Goal: Transaction & Acquisition: Purchase product/service

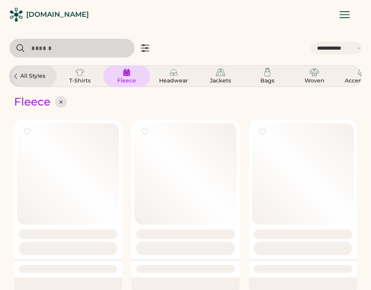
select select "*****"
select select "*"
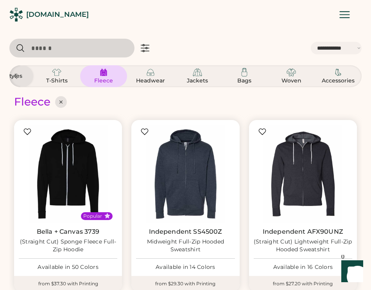
click at [143, 48] on icon at bounding box center [145, 48] width 8 height 7
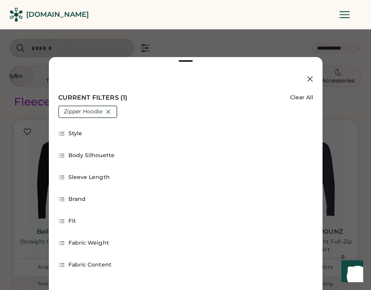
click at [344, 12] on icon at bounding box center [343, 15] width 9 height 6
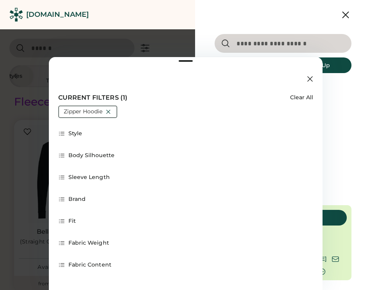
click at [344, 12] on icon at bounding box center [345, 15] width 12 height 12
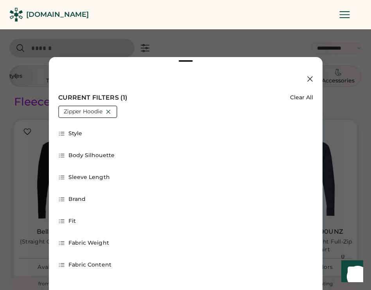
click at [308, 78] on icon at bounding box center [309, 78] width 9 height 9
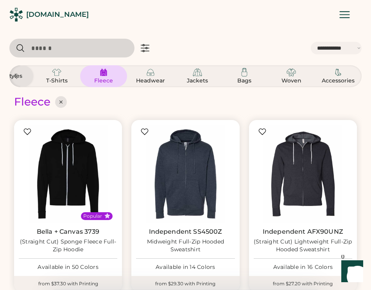
click at [347, 16] on icon at bounding box center [344, 15] width 14 height 14
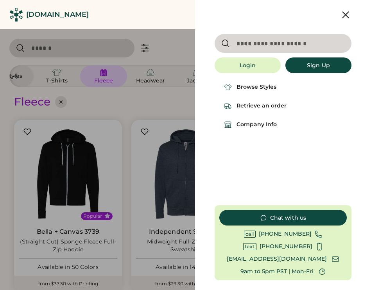
click at [160, 48] on div at bounding box center [185, 145] width 371 height 290
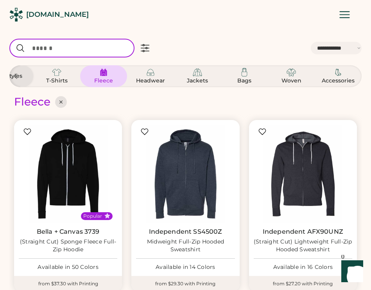
click at [50, 48] on input "input" at bounding box center [71, 48] width 125 height 19
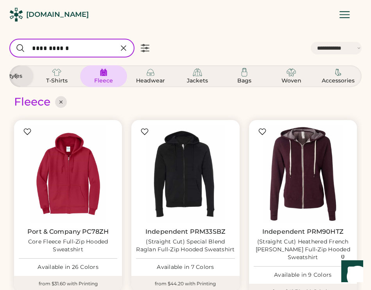
type input "**********"
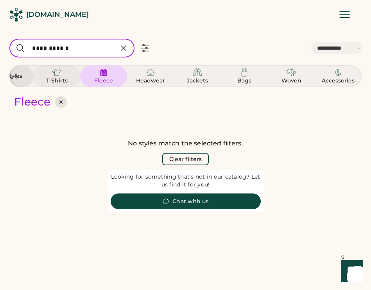
click at [55, 75] on img at bounding box center [56, 72] width 9 height 9
select select "*"
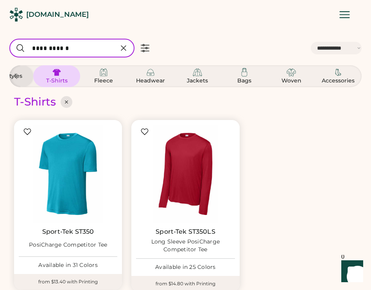
click at [122, 46] on icon at bounding box center [123, 48] width 5 height 5
select select "*"
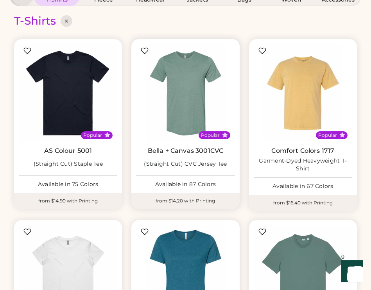
scroll to position [81, 0]
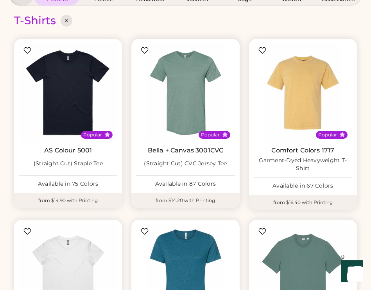
click at [194, 200] on div "from $14.20 with Printing" at bounding box center [185, 200] width 108 height 16
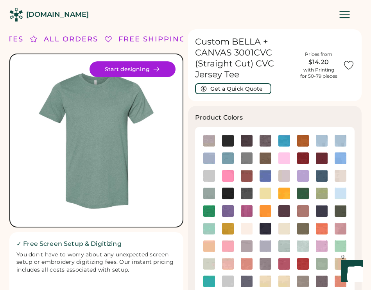
click at [345, 17] on icon at bounding box center [344, 15] width 14 height 14
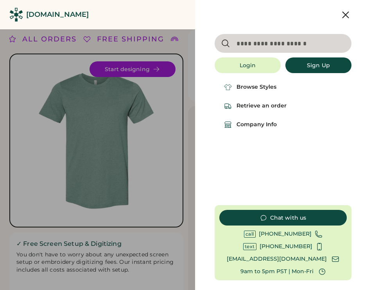
click at [278, 47] on input "input" at bounding box center [282, 43] width 137 height 19
type input "****"
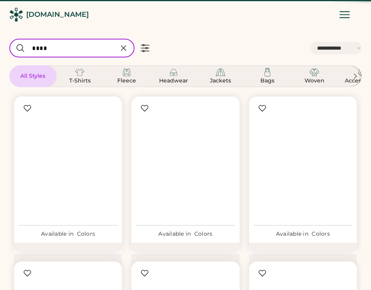
select select "*****"
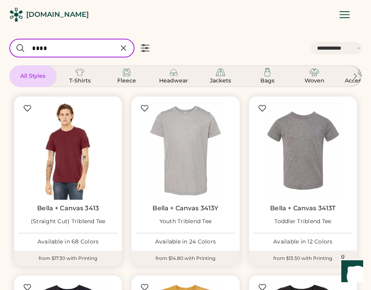
click at [73, 198] on img at bounding box center [68, 150] width 98 height 98
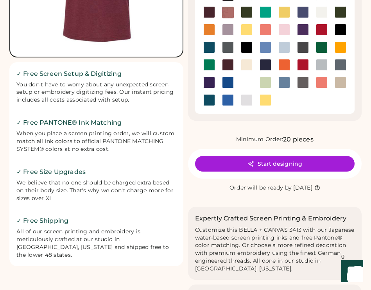
scroll to position [171, 0]
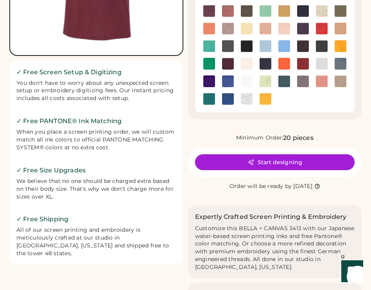
click at [289, 165] on button "Start designing" at bounding box center [275, 162] width 160 height 16
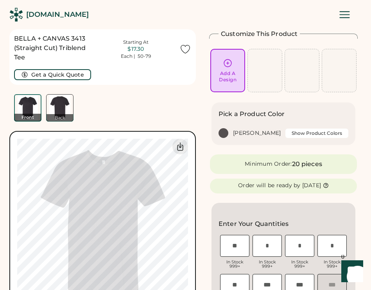
click at [68, 106] on img at bounding box center [59, 107] width 27 height 27
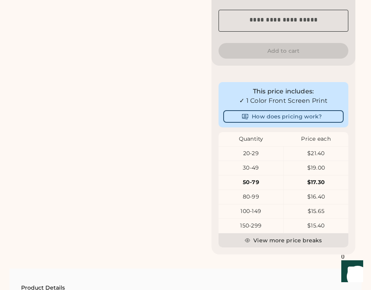
scroll to position [335, 0]
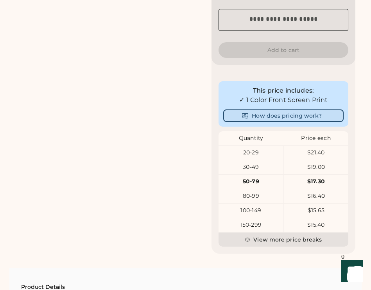
click at [272, 120] on button "How does pricing work?" at bounding box center [283, 115] width 120 height 12
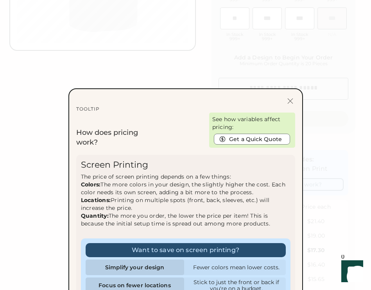
scroll to position [263, 0]
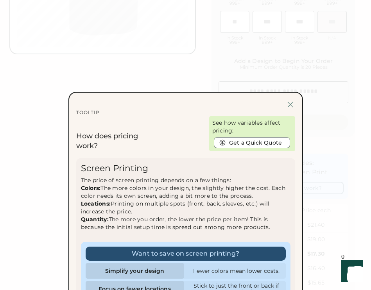
click at [290, 103] on div at bounding box center [290, 105] width 10 height 10
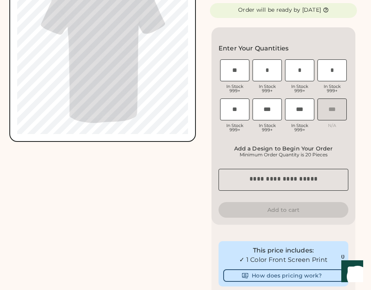
scroll to position [0, 0]
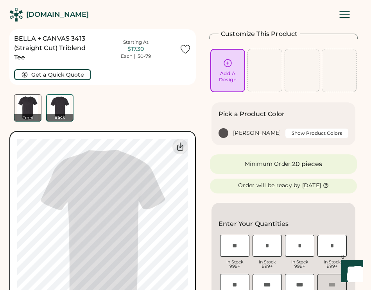
click at [164, 126] on div "BELLA + CANVAS 3413 (Straight Cut) Triblend Tee Starting At $17.30 Each | 50-79…" at bounding box center [102, 173] width 186 height 288
click at [217, 20] on div "[DOMAIN_NAME]" at bounding box center [185, 14] width 371 height 29
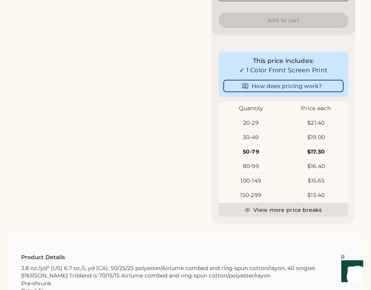
scroll to position [383, 0]
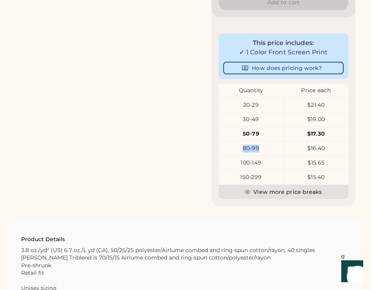
drag, startPoint x: 264, startPoint y: 153, endPoint x: 265, endPoint y: 148, distance: 4.7
click at [265, 148] on div "80-99" at bounding box center [250, 148] width 65 height 14
